Goal: Task Accomplishment & Management: Manage account settings

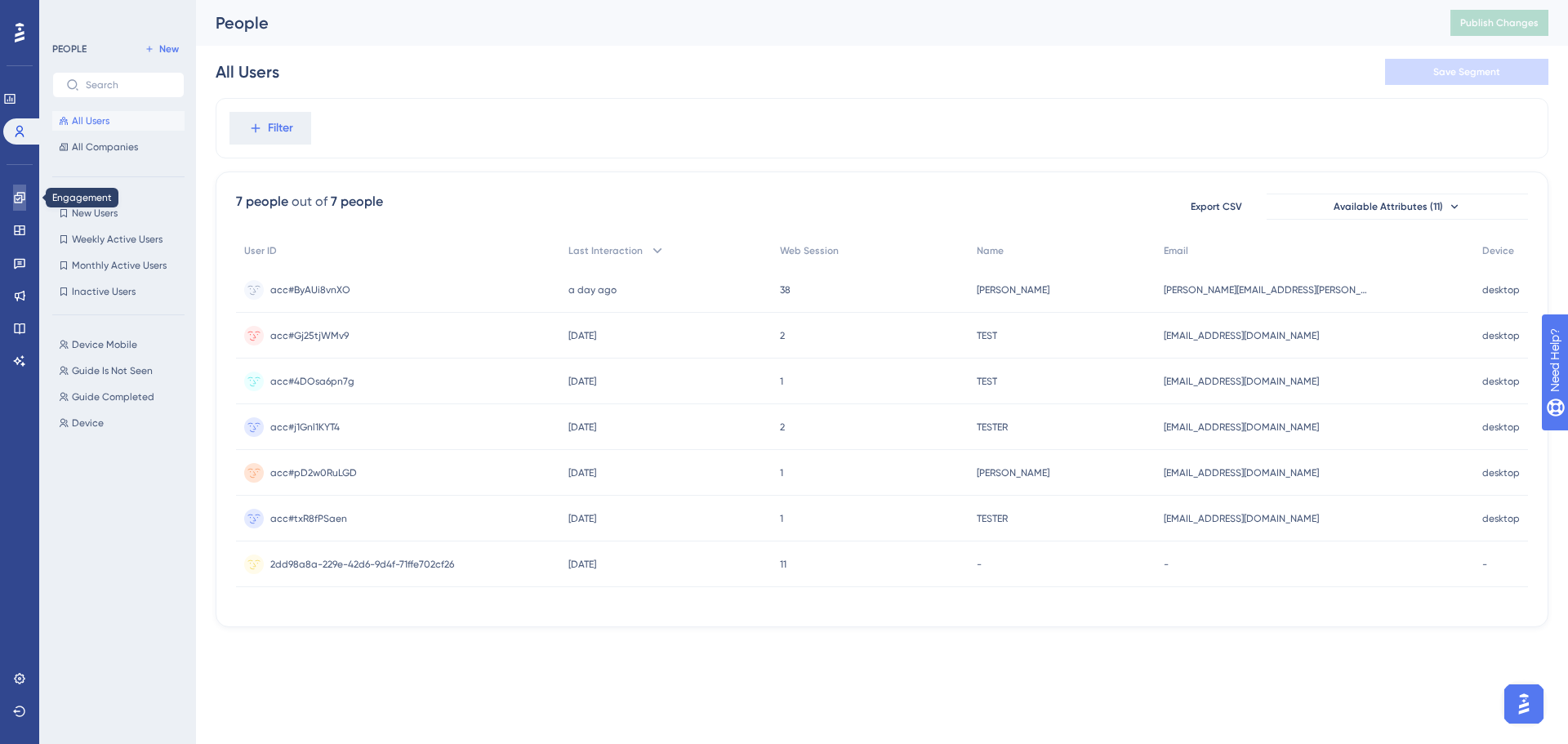
click at [18, 198] on icon at bounding box center [19, 197] width 13 height 13
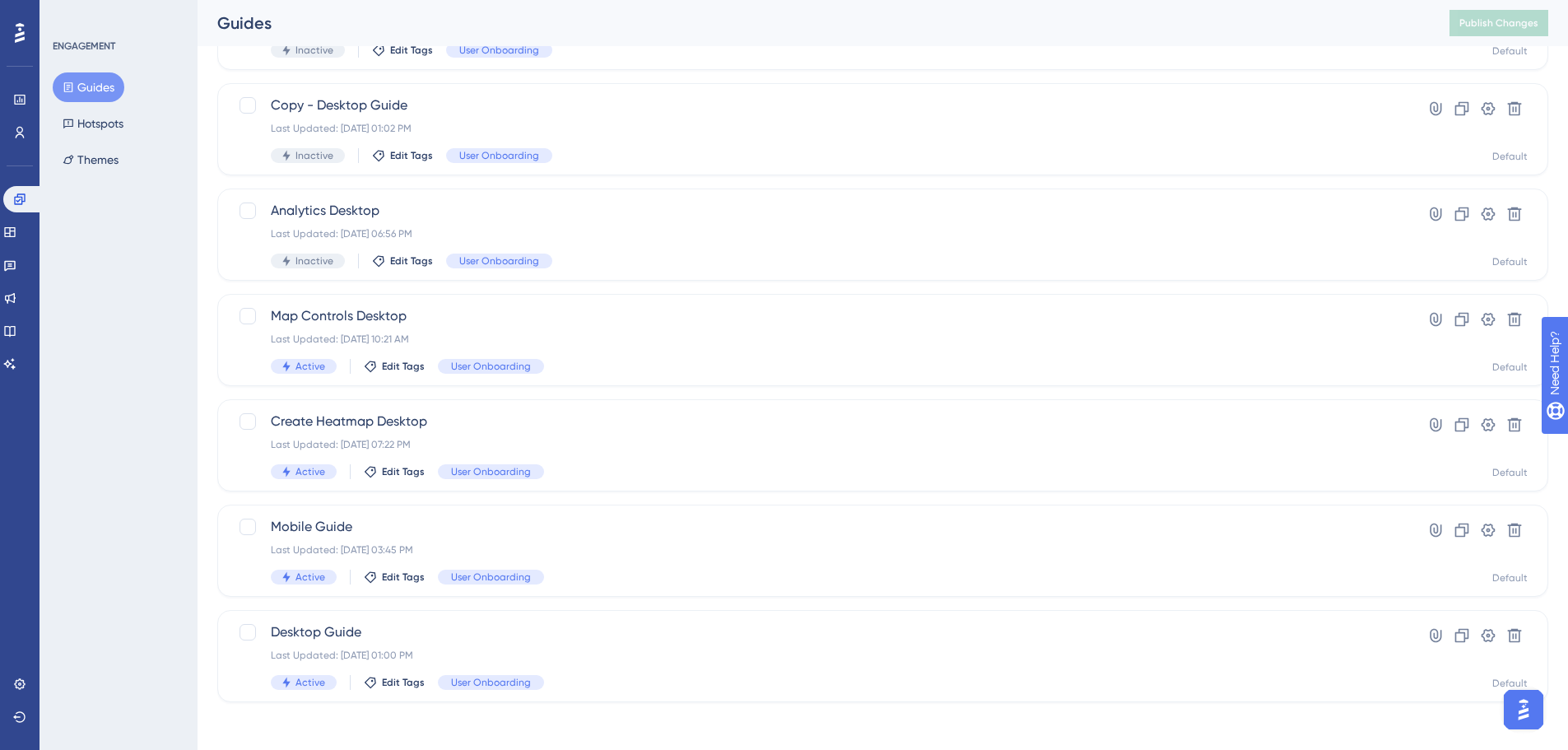
scroll to position [389, 0]
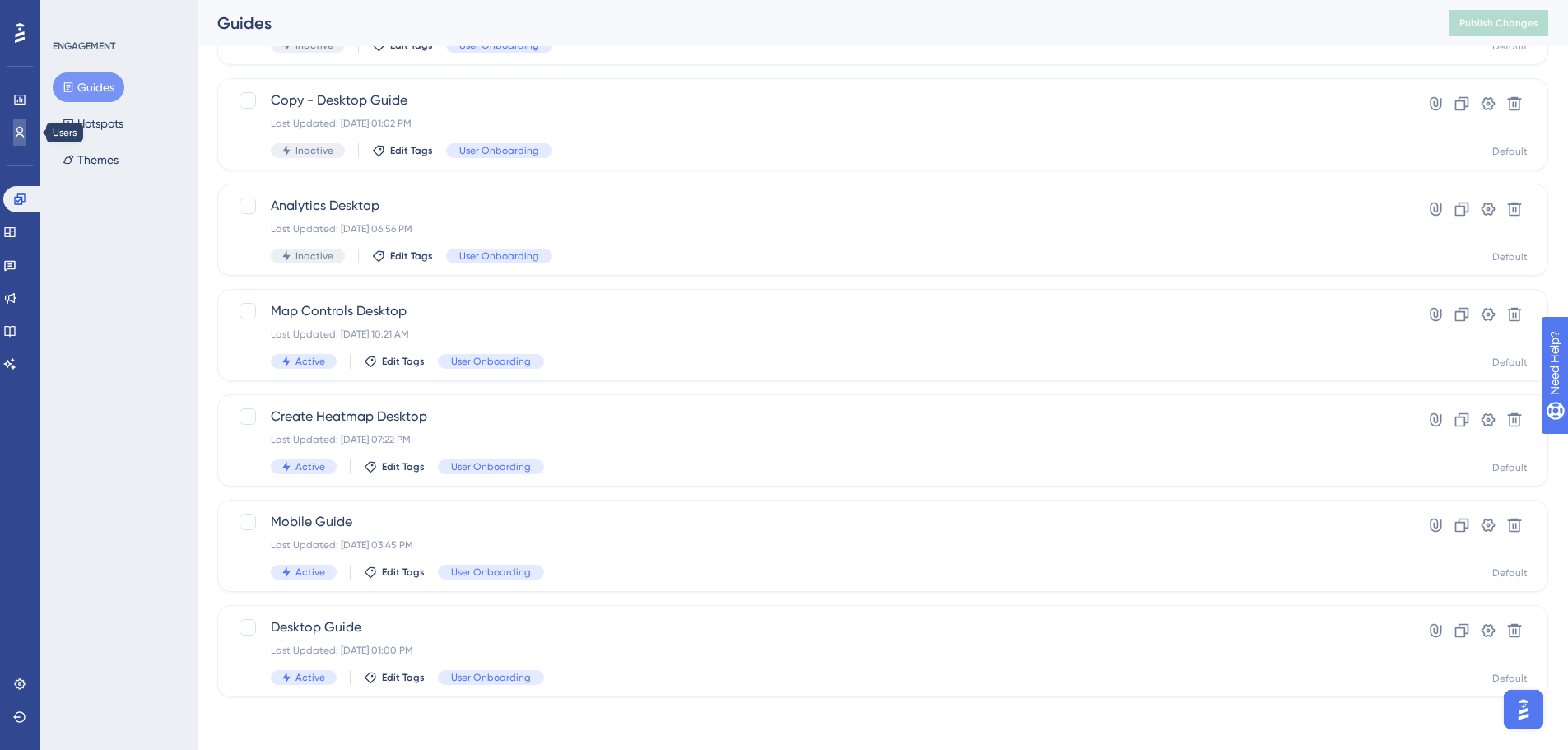
click at [18, 133] on icon at bounding box center [20, 132] width 9 height 11
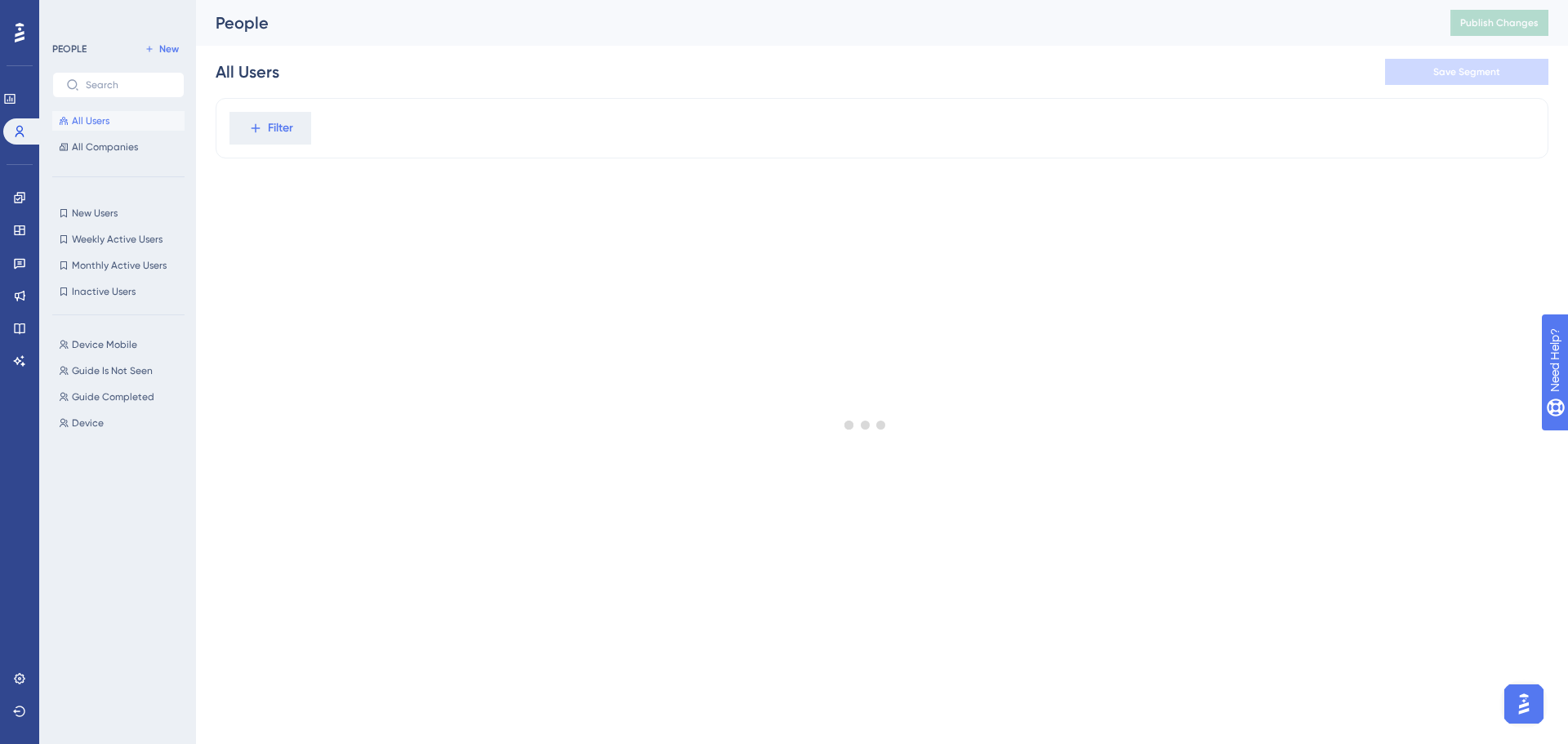
click at [16, 33] on icon at bounding box center [19, 32] width 9 height 20
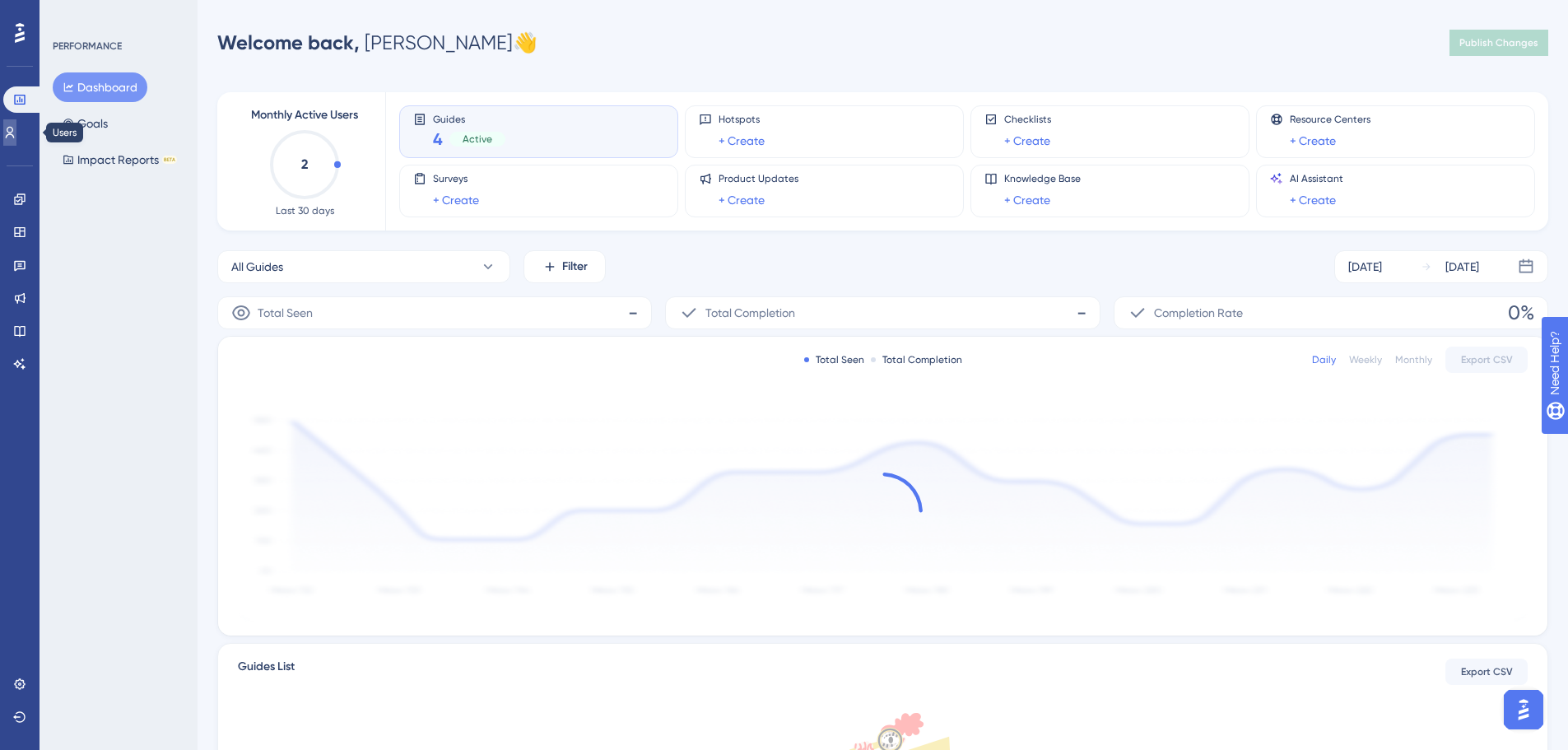
click at [16, 125] on link at bounding box center [9, 133] width 13 height 27
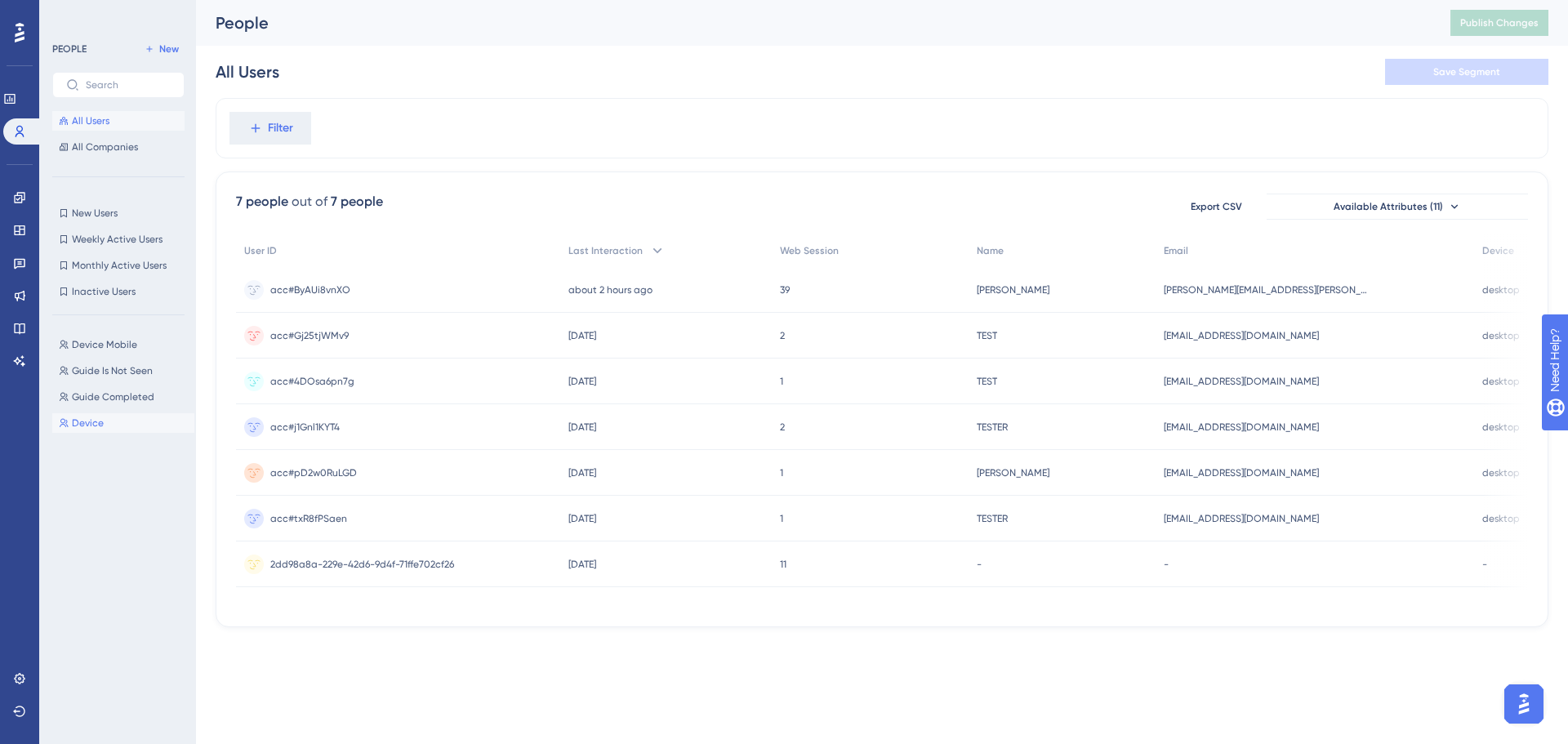
click at [99, 421] on span "Device" at bounding box center [87, 423] width 32 height 13
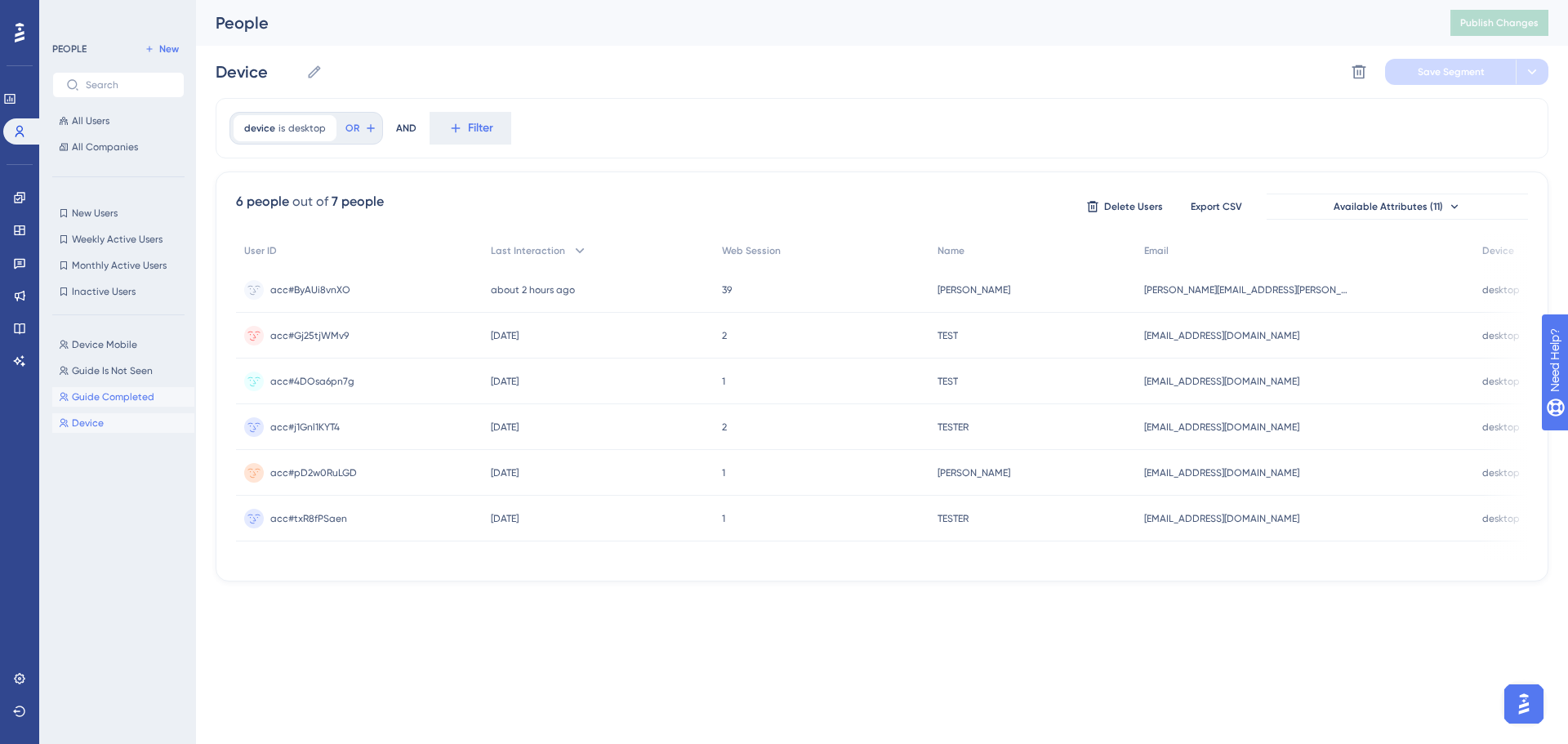
click at [108, 397] on span "Guide Completed" at bounding box center [113, 396] width 83 height 13
click at [115, 343] on span "Device Mobile" at bounding box center [104, 344] width 65 height 13
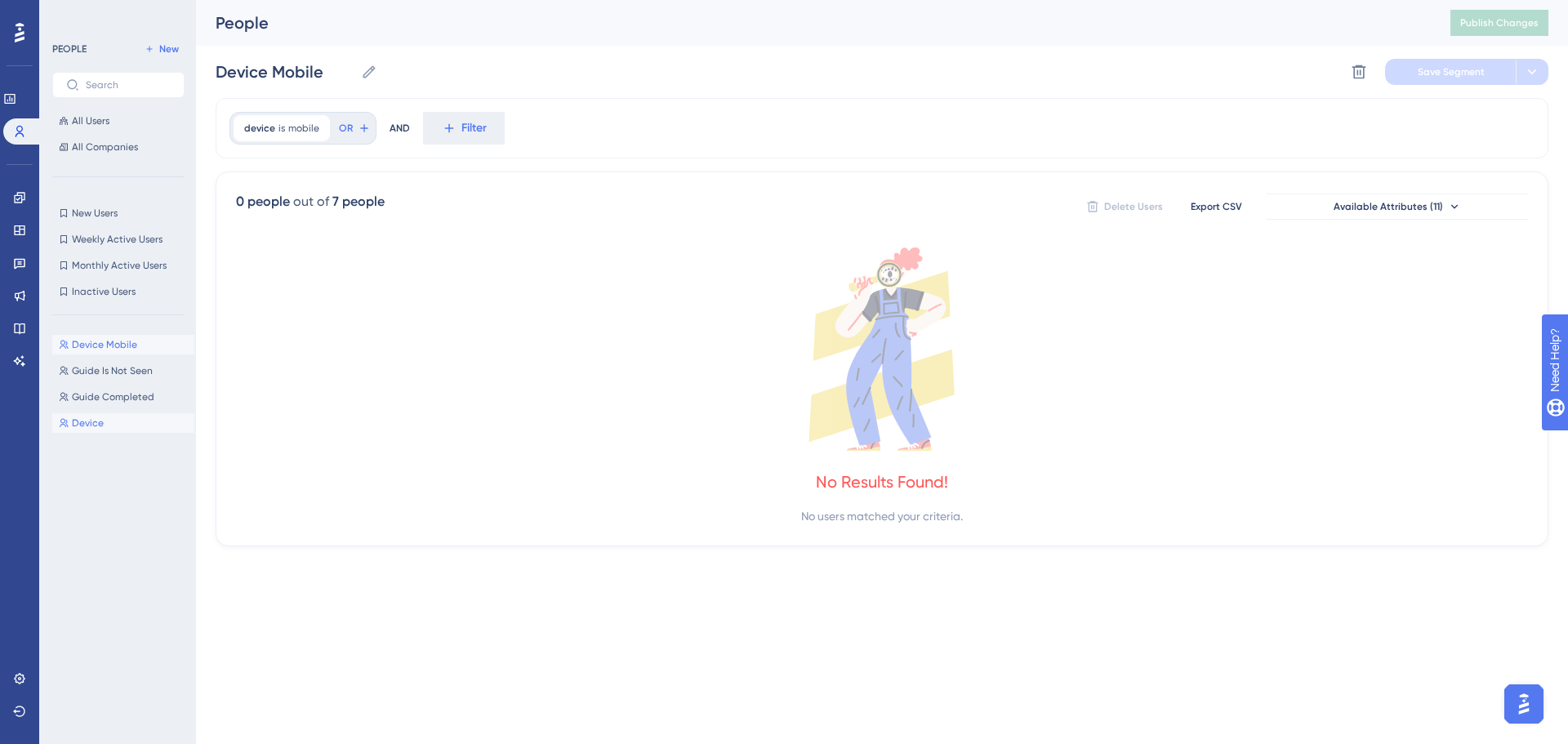
click at [103, 419] on button "[PERSON_NAME]" at bounding box center [123, 423] width 142 height 20
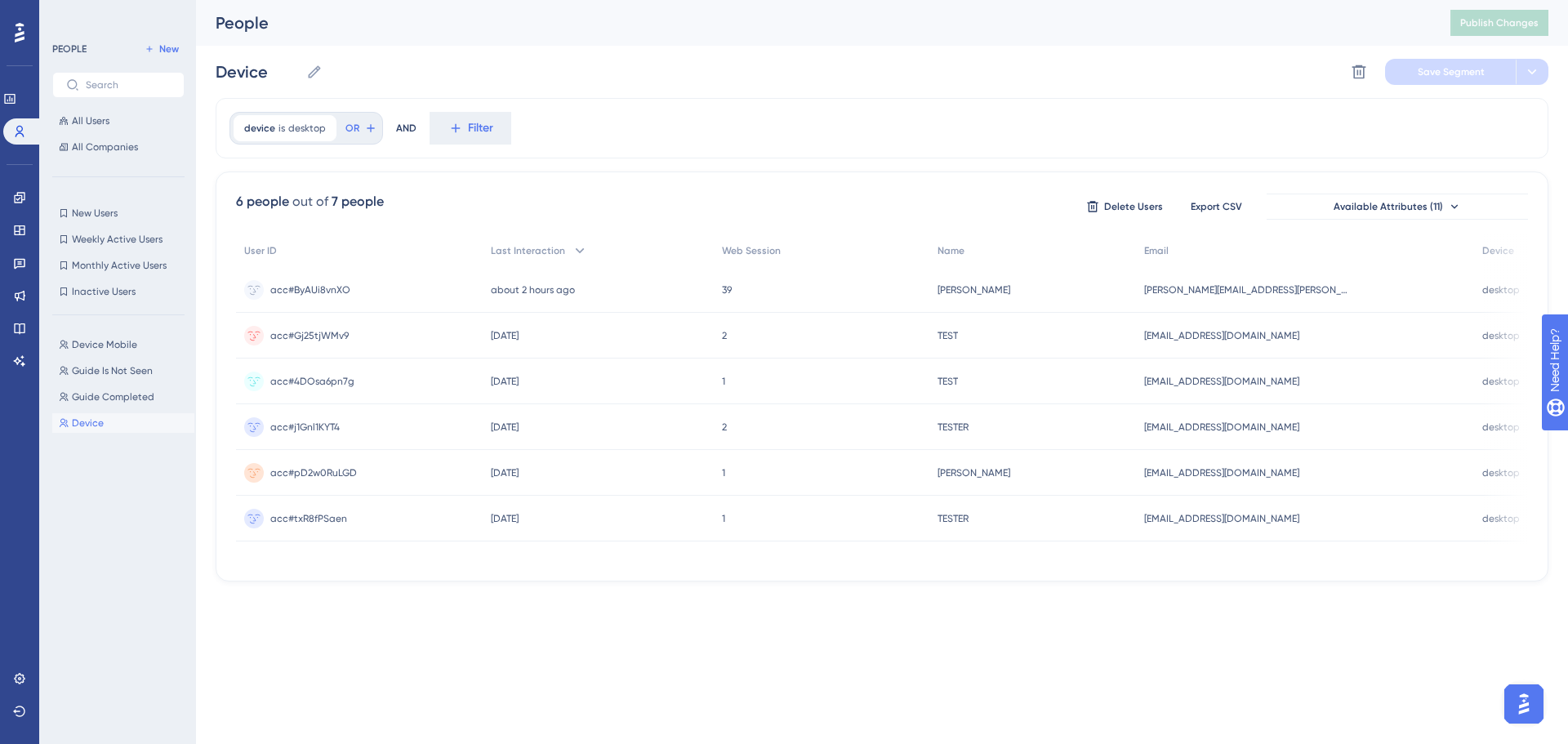
click at [323, 72] on div "Device Device Delete Segment Save Segment" at bounding box center [881, 72] width 1332 height 52
click at [307, 68] on icon at bounding box center [314, 72] width 16 height 16
click at [300, 68] on input "Device" at bounding box center [257, 72] width 84 height 23
click at [612, 67] on div "Device Desktop Device Desktop Delete Segment Save Segment Actions" at bounding box center [881, 72] width 1332 height 52
click at [1417, 69] on button "Save Segment" at bounding box center [1450, 72] width 131 height 26
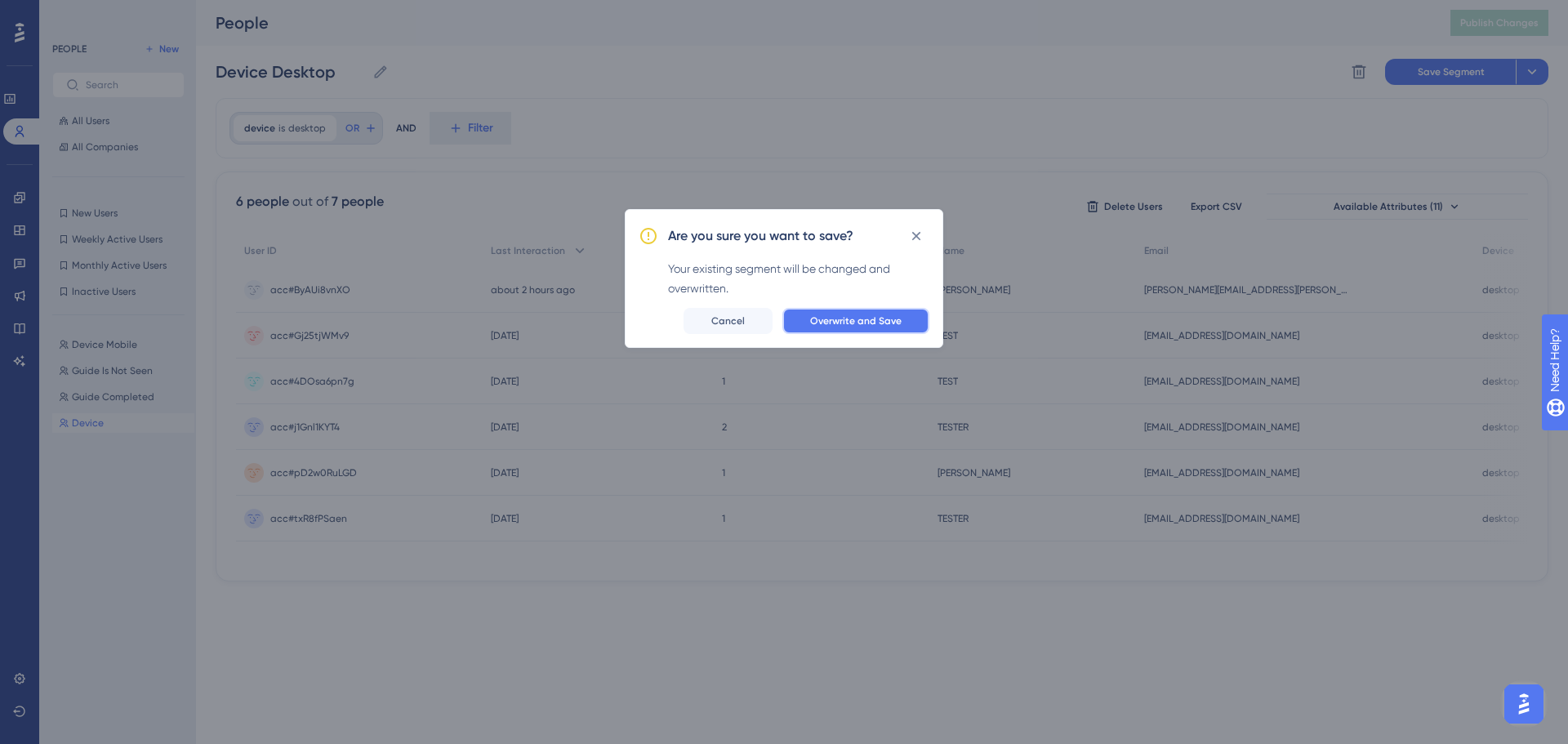
click at [880, 317] on span "Overwrite and Save" at bounding box center [855, 320] width 91 height 13
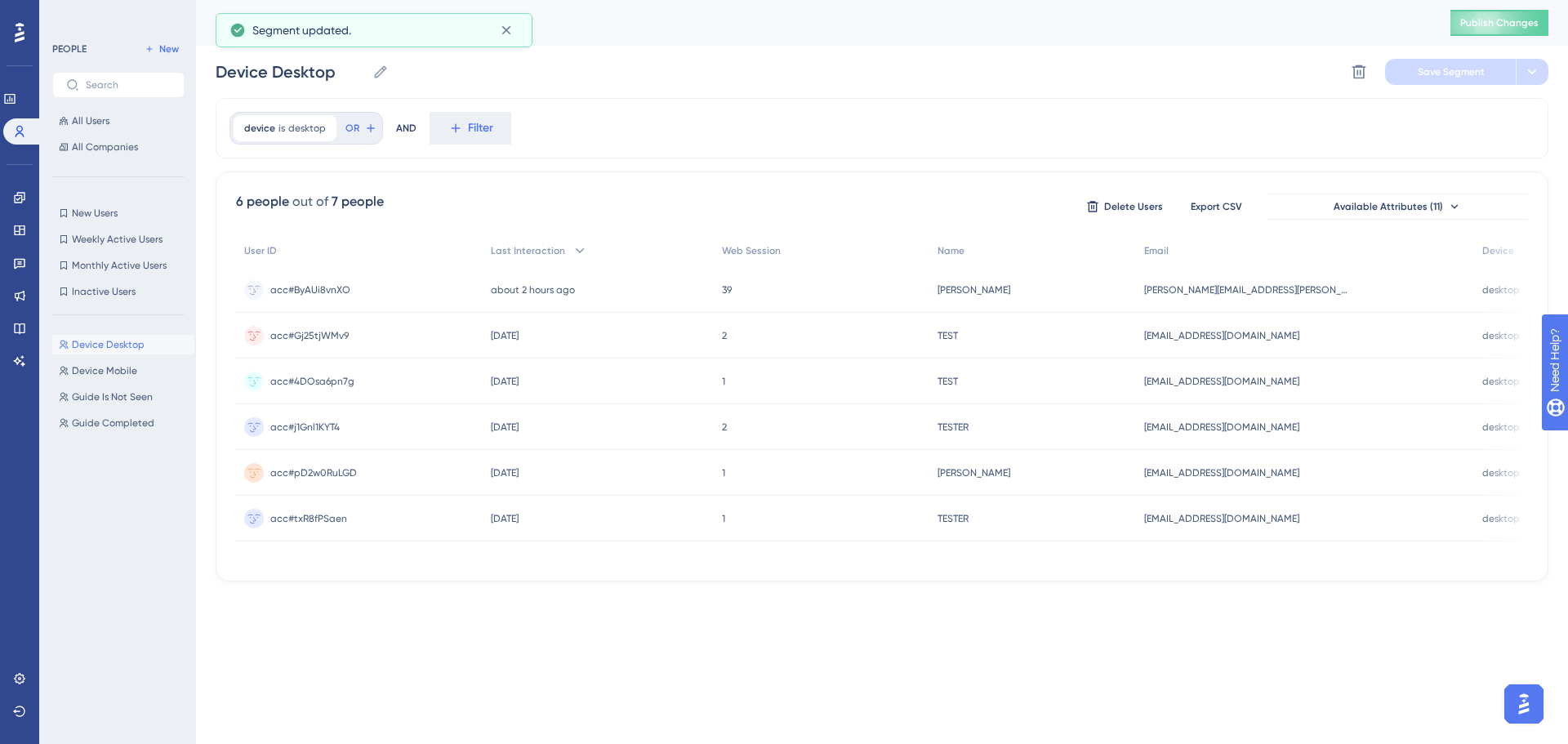
click at [503, 24] on icon at bounding box center [506, 30] width 16 height 16
click at [1475, 28] on span "Publish Changes" at bounding box center [1500, 22] width 79 height 13
click at [127, 401] on span "Guide Is Not Seen" at bounding box center [112, 396] width 81 height 13
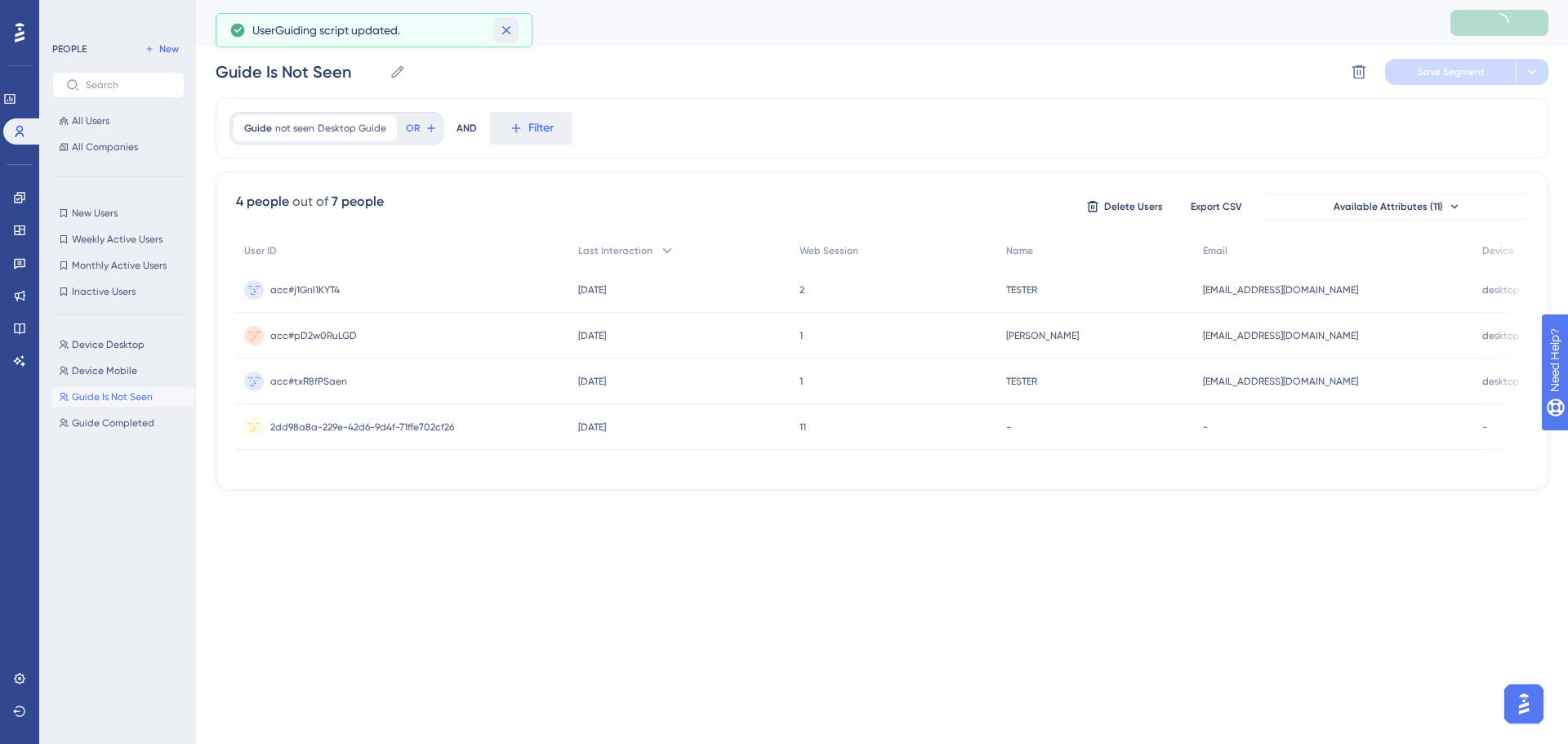
click at [499, 30] on icon at bounding box center [506, 30] width 16 height 16
click at [115, 431] on button "Guide Completed Guide Completed" at bounding box center [123, 423] width 142 height 20
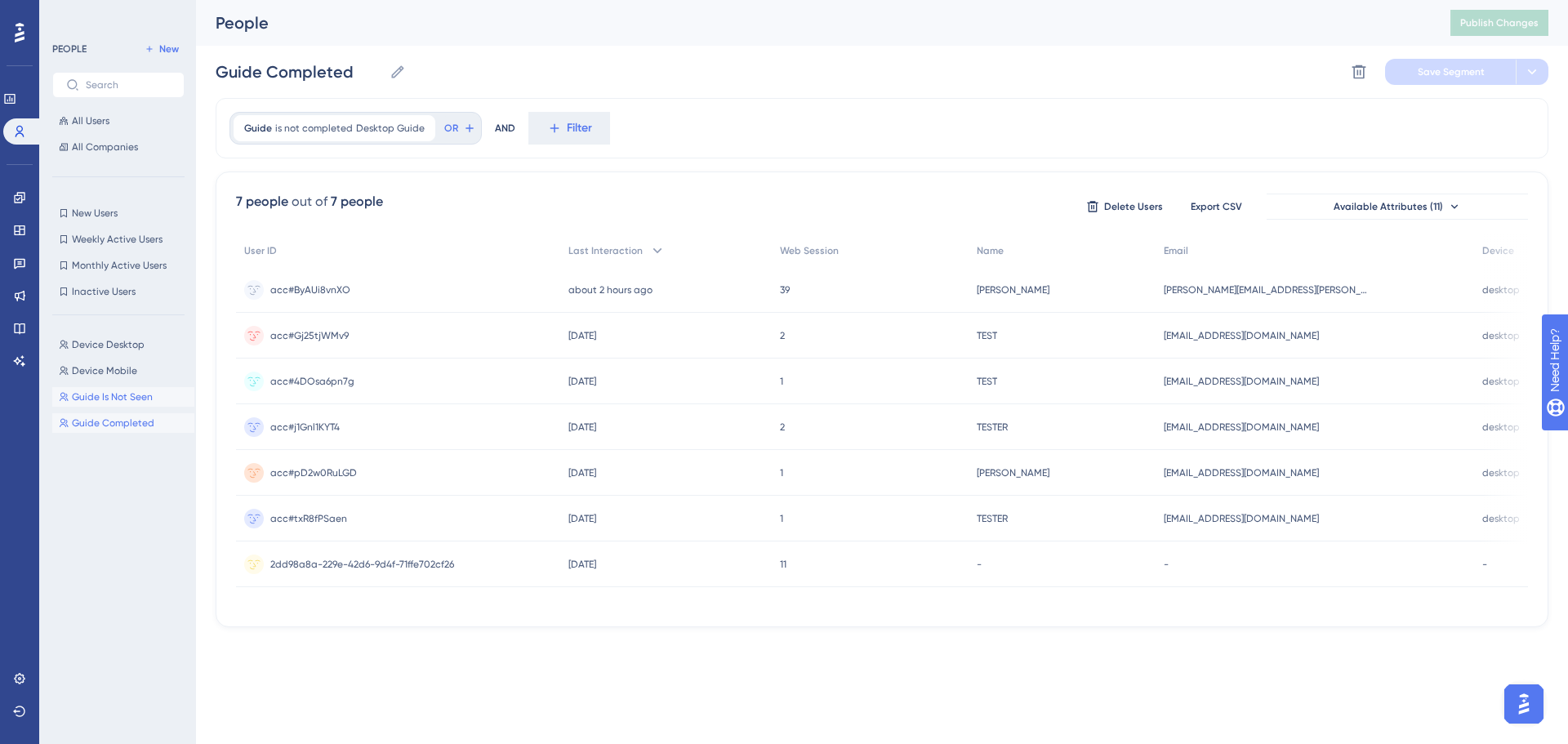
click at [113, 399] on span "Guide Is Not Seen" at bounding box center [112, 396] width 81 height 13
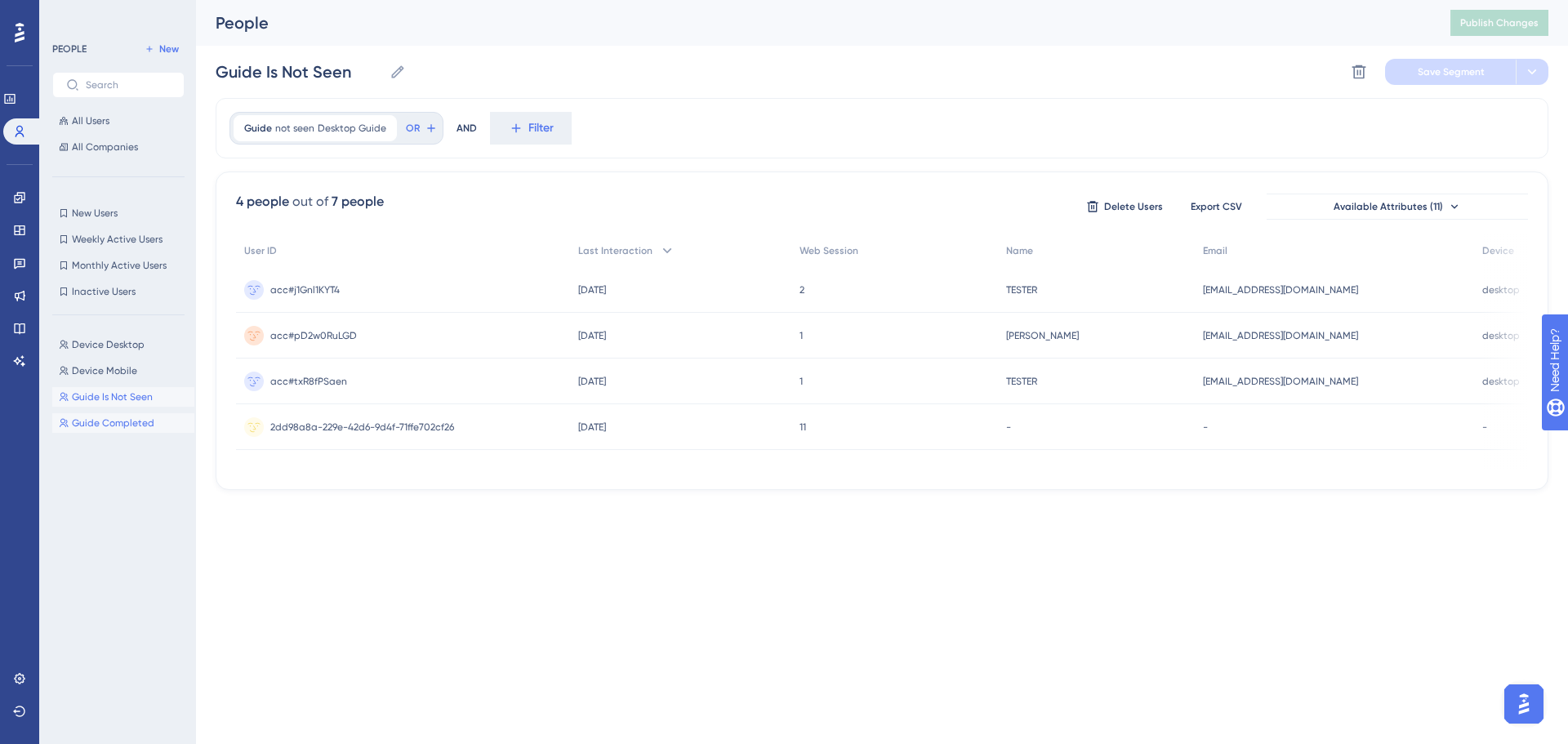
click at [134, 419] on span "Guide Completed" at bounding box center [113, 423] width 83 height 13
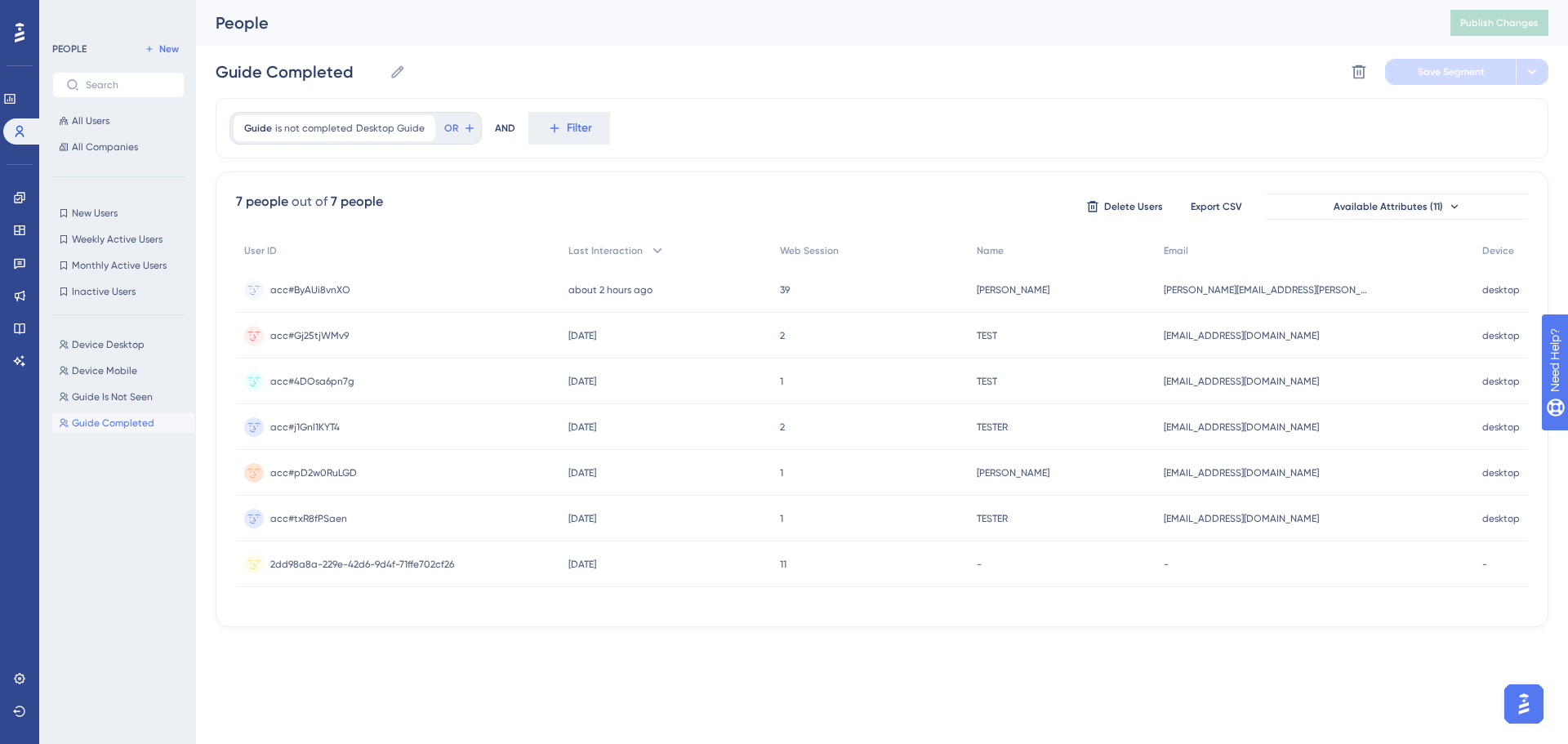
drag, startPoint x: 691, startPoint y: 611, endPoint x: 467, endPoint y: 594, distance: 224.6
click at [470, 595] on div "User ID Last Interaction Web Session Name Email Device acc#ByAUi8vnXO acc#ByAUi…" at bounding box center [881, 420] width 1292 height 372
click at [283, 69] on input "Guide Completed" at bounding box center [299, 72] width 167 height 23
click at [263, 70] on input "Guide Completed" at bounding box center [299, 72] width 167 height 23
click at [268, 70] on input "Guide Completed" at bounding box center [299, 72] width 167 height 23
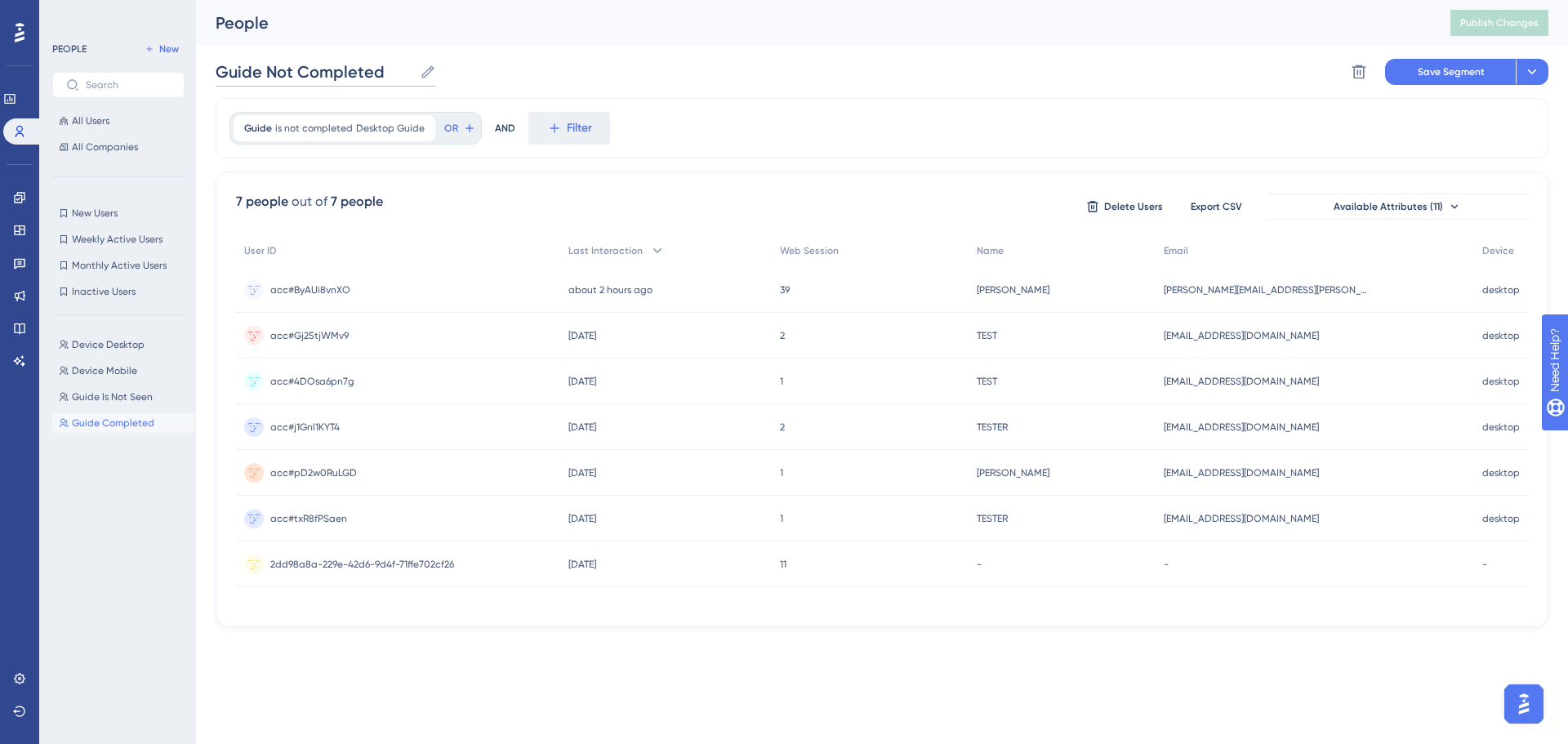
click at [215, 68] on input "Guide Not Completed" at bounding box center [313, 72] width 197 height 23
click at [389, 61] on input "Guide Not Completed" at bounding box center [313, 72] width 197 height 23
type input "Guide Not Completed"
click at [1424, 79] on button "Save Segment" at bounding box center [1450, 72] width 131 height 26
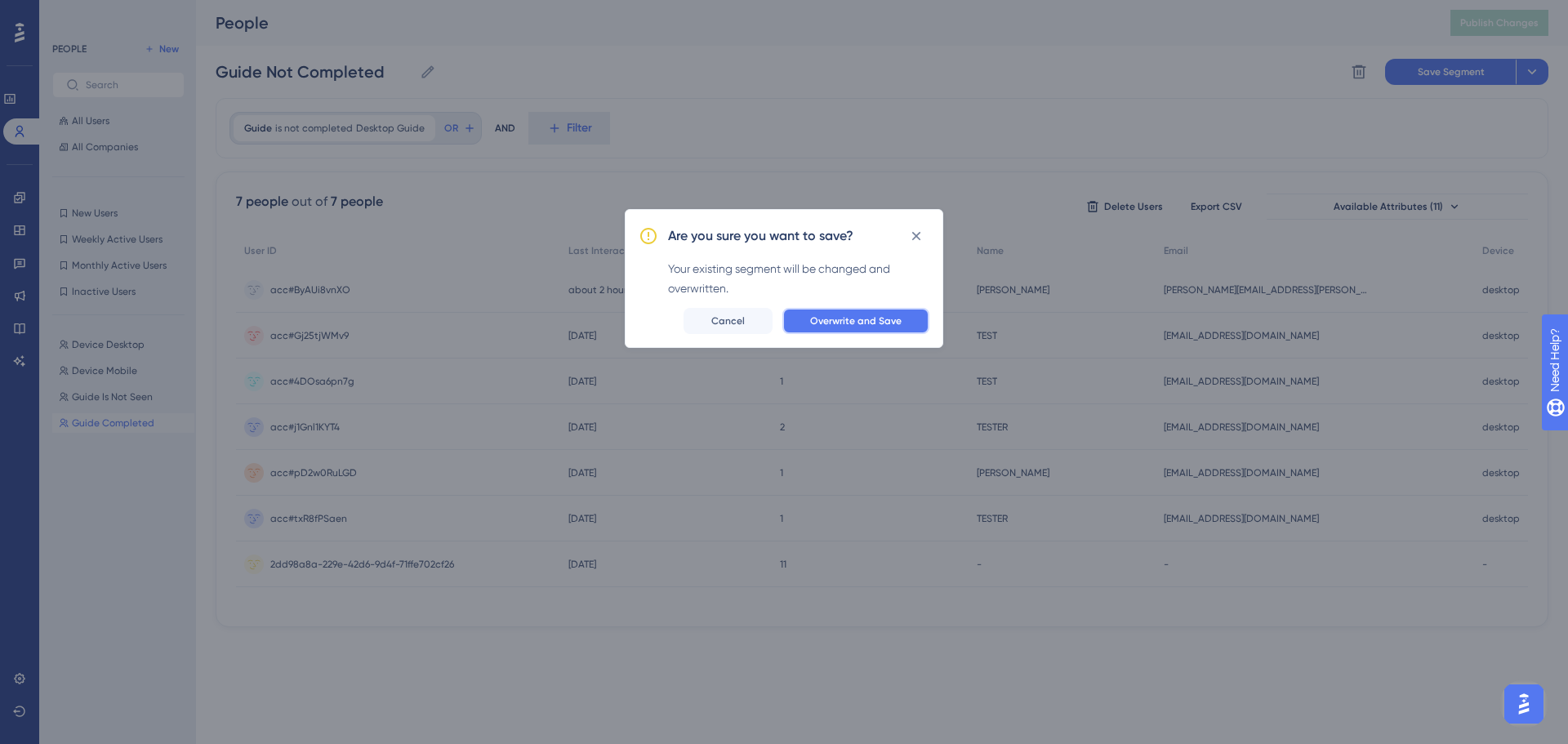
click at [879, 318] on span "Overwrite and Save" at bounding box center [855, 320] width 91 height 13
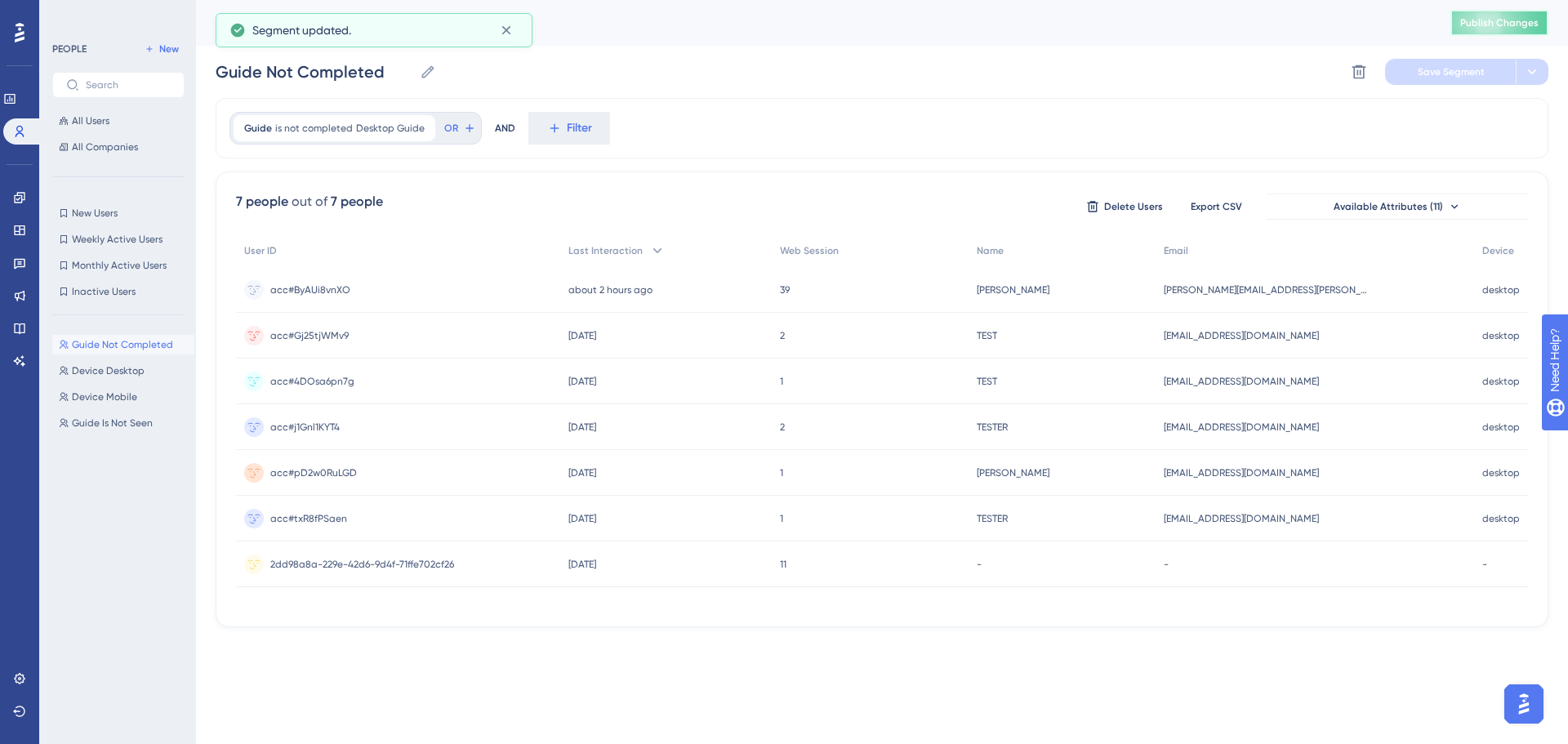
click at [1480, 26] on span "Publish Changes" at bounding box center [1500, 22] width 79 height 13
click at [13, 199] on link at bounding box center [19, 197] width 13 height 26
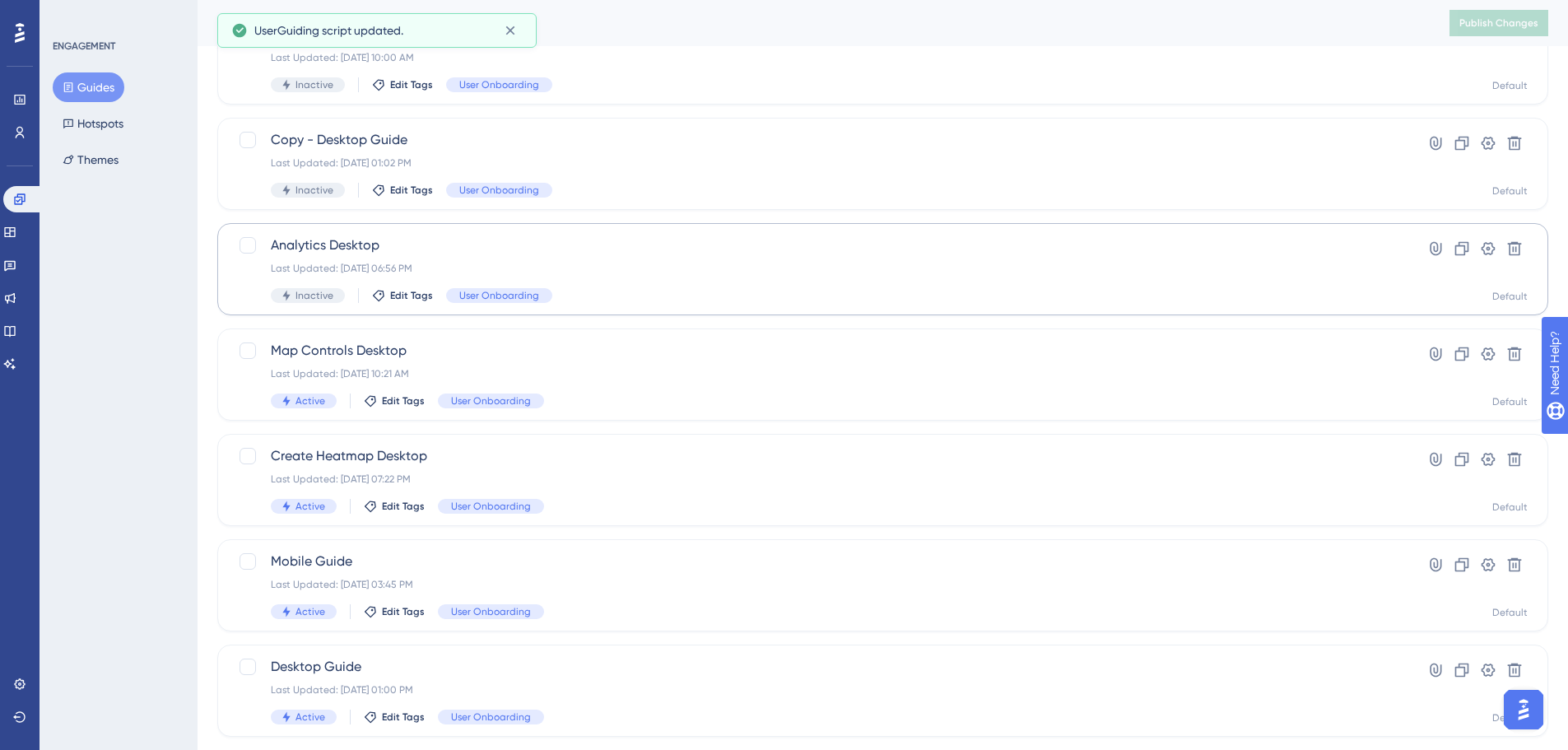
scroll to position [389, 0]
